Goal: Book appointment/travel/reservation

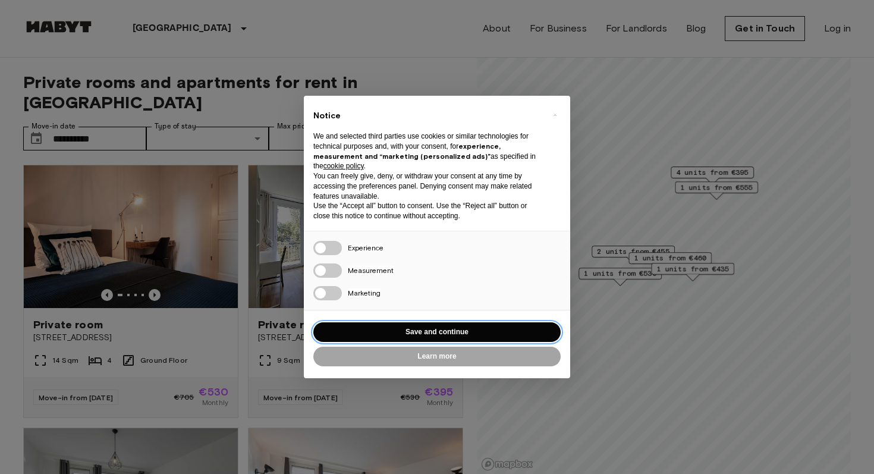
click at [435, 337] on button "Save and continue" at bounding box center [436, 332] width 247 height 20
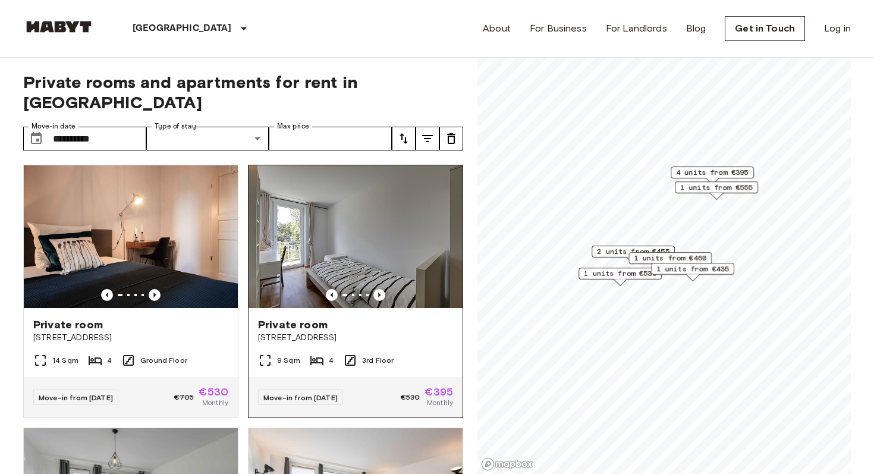
click at [422, 195] on img at bounding box center [355, 236] width 214 height 143
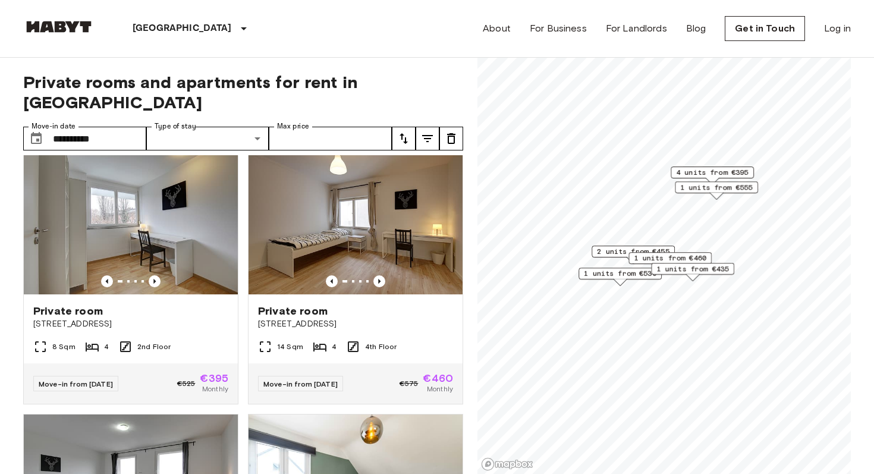
scroll to position [534, 0]
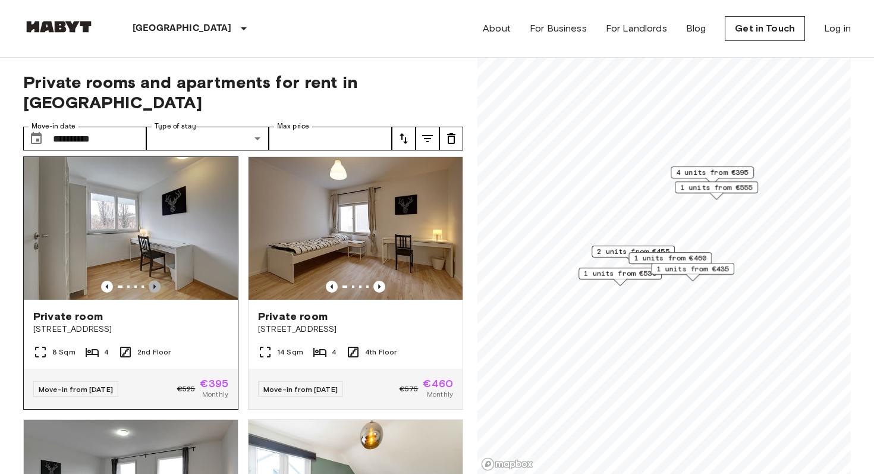
click at [152, 281] on icon "Previous image" at bounding box center [155, 287] width 12 height 12
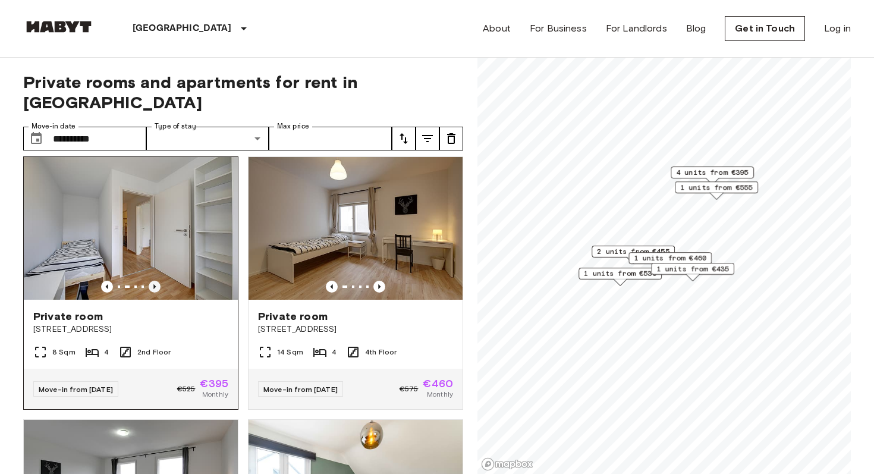
click at [154, 284] on icon "Previous image" at bounding box center [154, 286] width 2 height 5
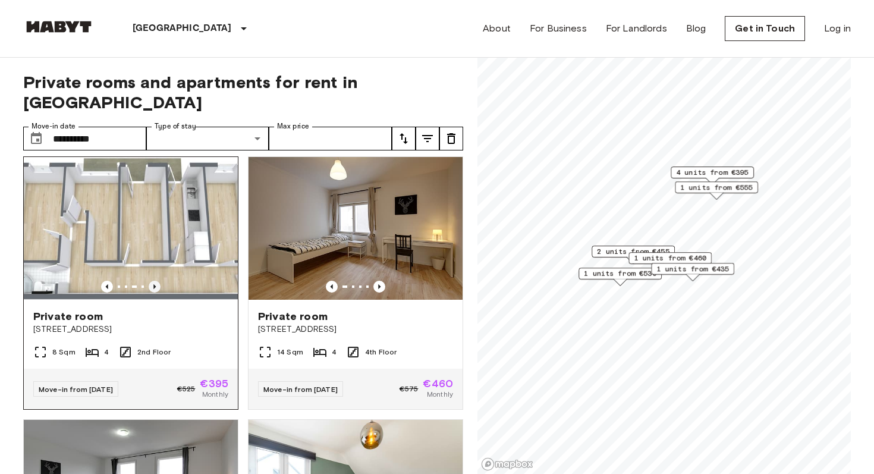
click at [154, 284] on icon "Previous image" at bounding box center [154, 286] width 2 height 5
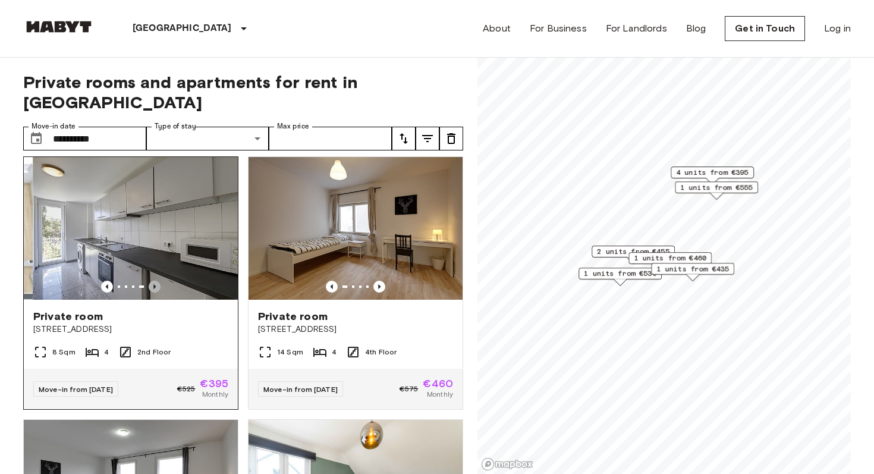
click at [153, 284] on icon "Previous image" at bounding box center [154, 286] width 2 height 5
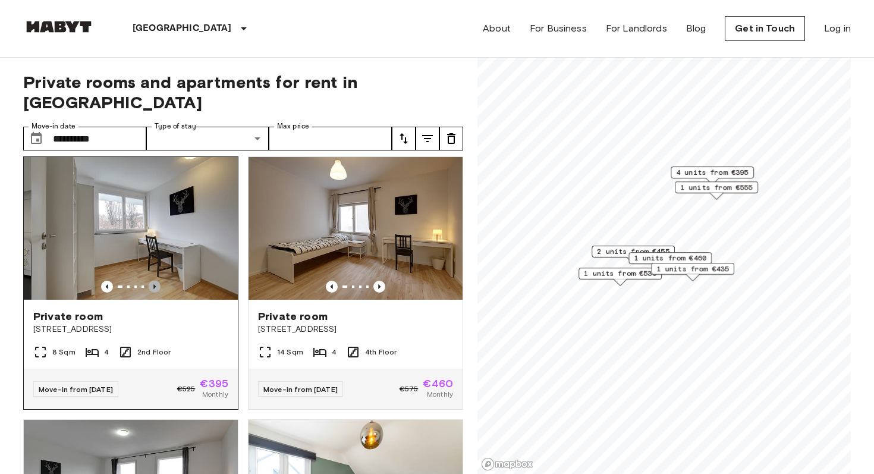
click at [153, 284] on icon "Previous image" at bounding box center [154, 286] width 2 height 5
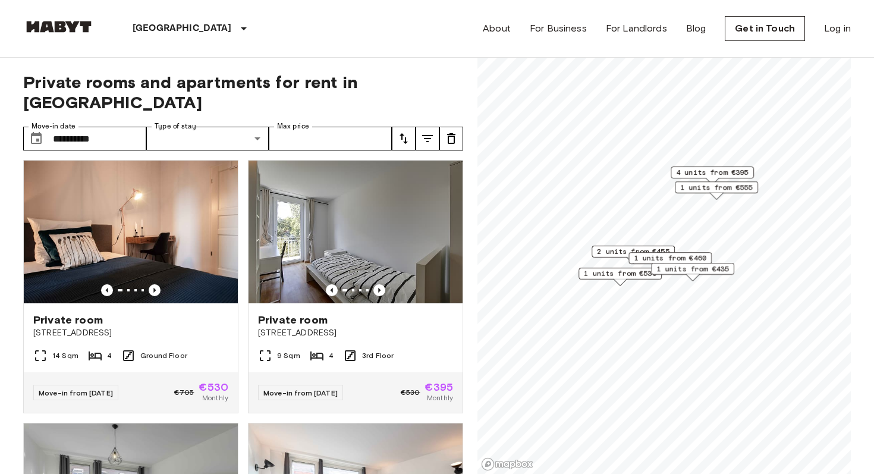
scroll to position [0, 0]
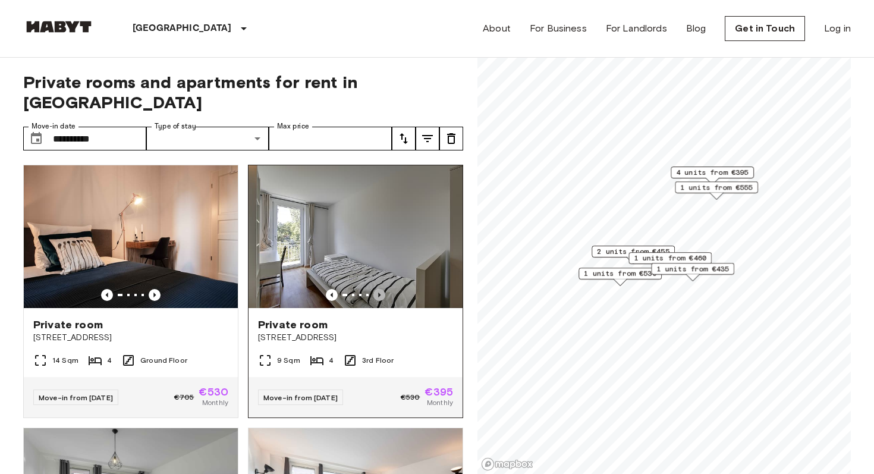
click at [380, 289] on icon "Previous image" at bounding box center [379, 295] width 12 height 12
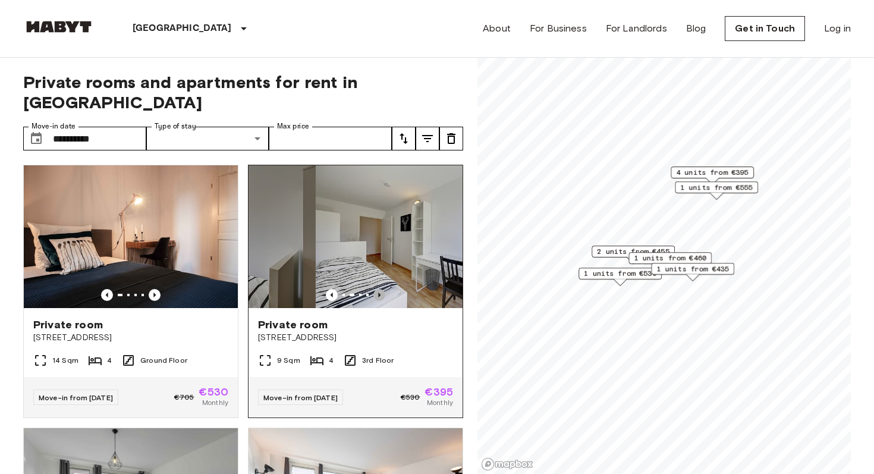
click at [380, 289] on icon "Previous image" at bounding box center [379, 295] width 12 height 12
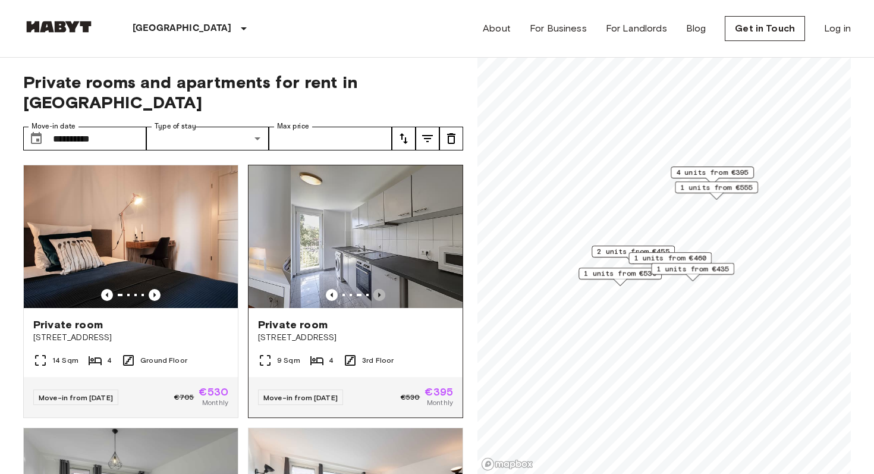
click at [380, 289] on icon "Previous image" at bounding box center [379, 295] width 12 height 12
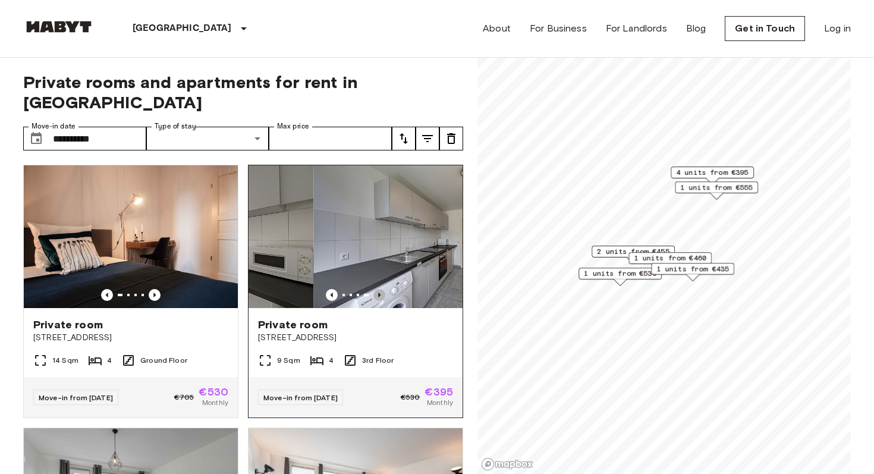
click at [380, 289] on icon "Previous image" at bounding box center [379, 295] width 12 height 12
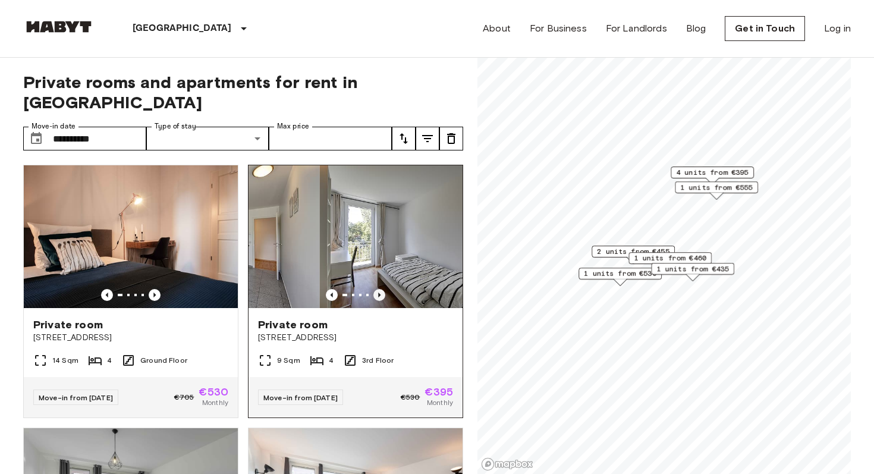
click at [380, 289] on icon "Previous image" at bounding box center [379, 295] width 12 height 12
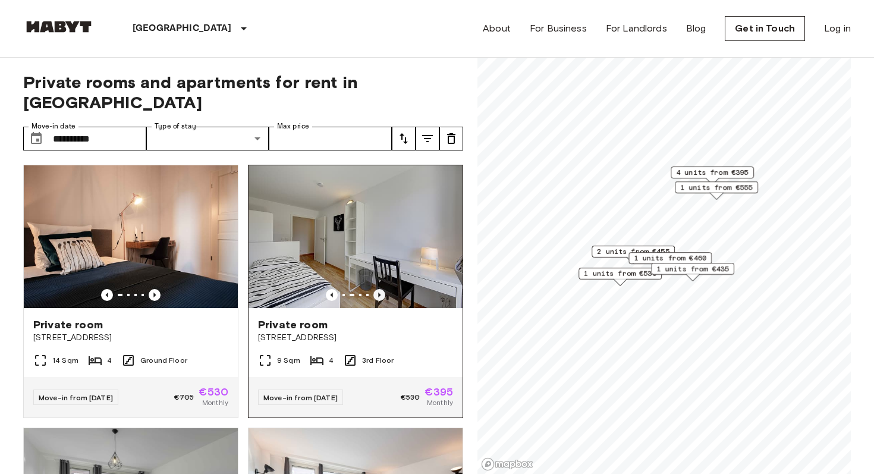
click at [380, 289] on icon "Previous image" at bounding box center [379, 295] width 12 height 12
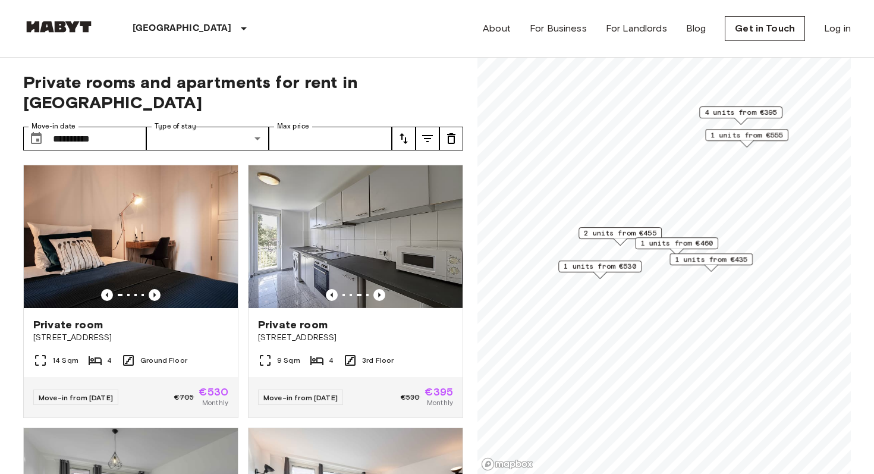
click at [616, 231] on span "2 units from €455" at bounding box center [620, 233] width 73 height 11
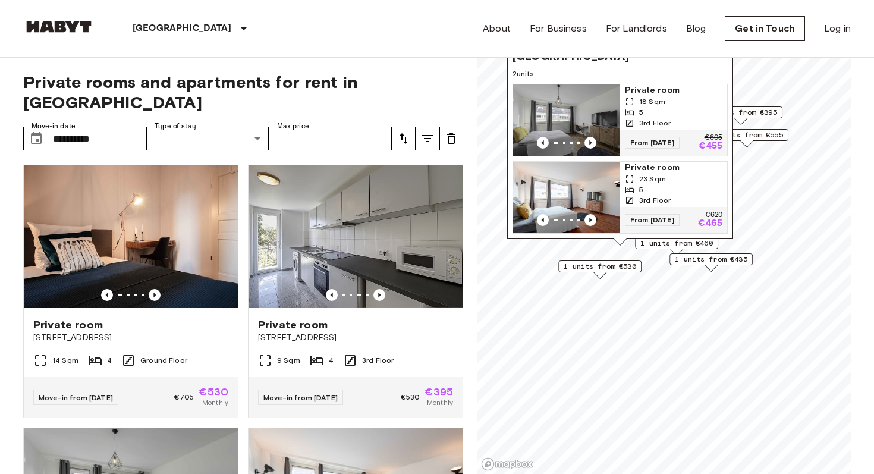
click at [648, 247] on span "1 units from €460" at bounding box center [676, 243] width 73 height 11
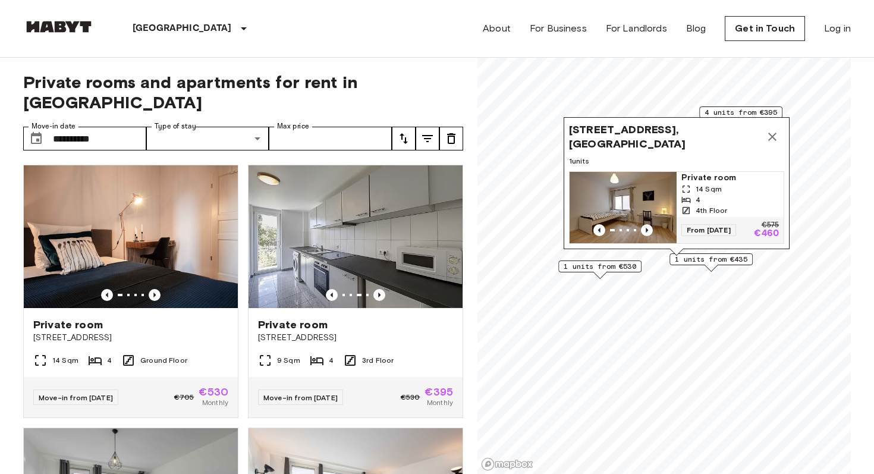
click at [680, 260] on span "1 units from €435" at bounding box center [711, 259] width 73 height 11
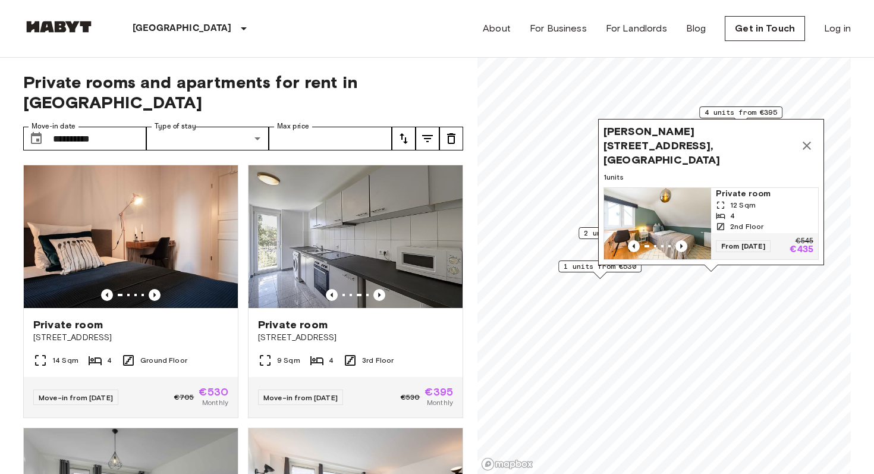
click at [748, 114] on span "4 units from €395" at bounding box center [740, 112] width 73 height 11
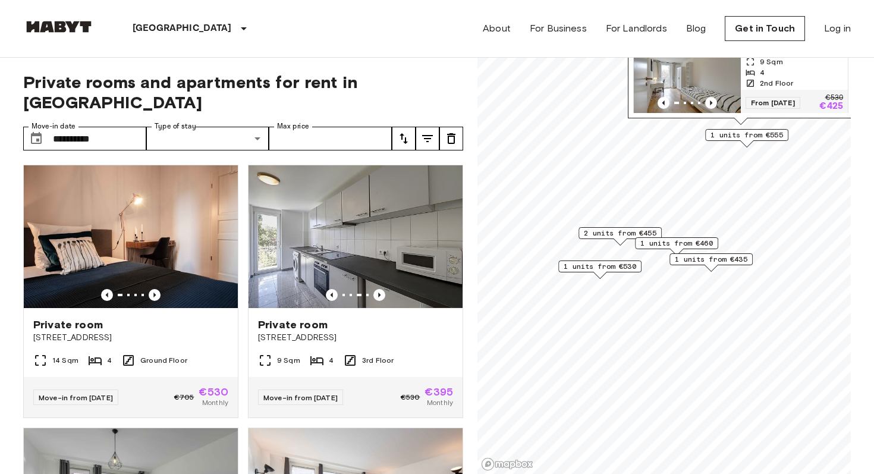
click at [741, 136] on span "1 units from €555" at bounding box center [746, 135] width 73 height 11
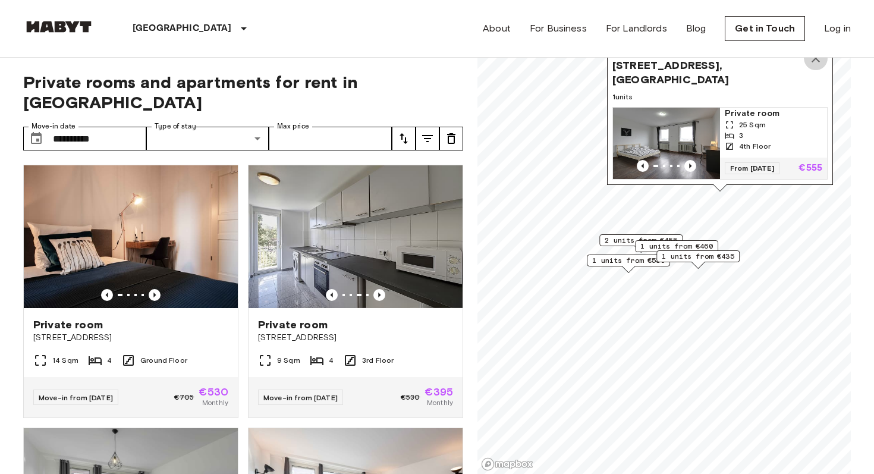
click at [814, 62] on icon "Map marker" at bounding box center [815, 58] width 8 height 8
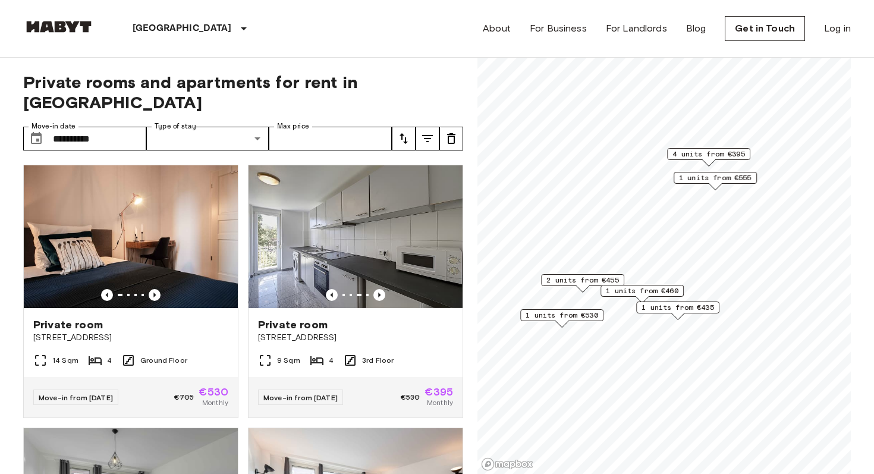
click at [591, 281] on span "2 units from €455" at bounding box center [582, 280] width 73 height 11
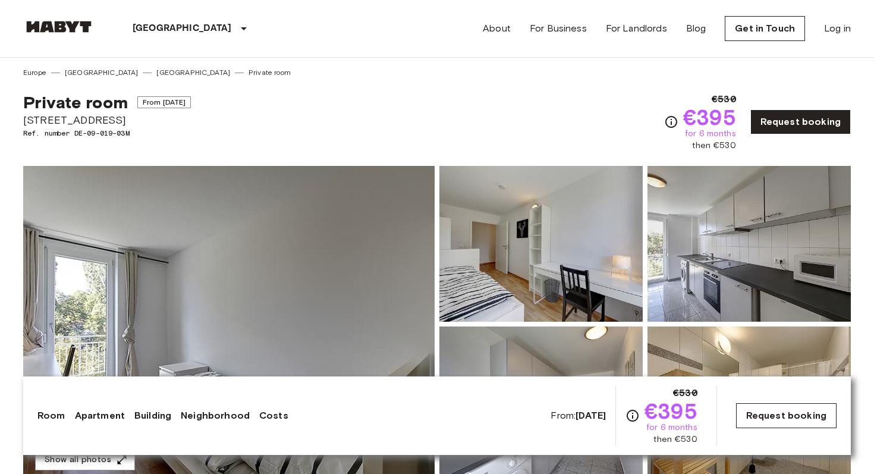
click at [763, 416] on link "Request booking" at bounding box center [786, 415] width 100 height 25
